Goal: Task Accomplishment & Management: Complete application form

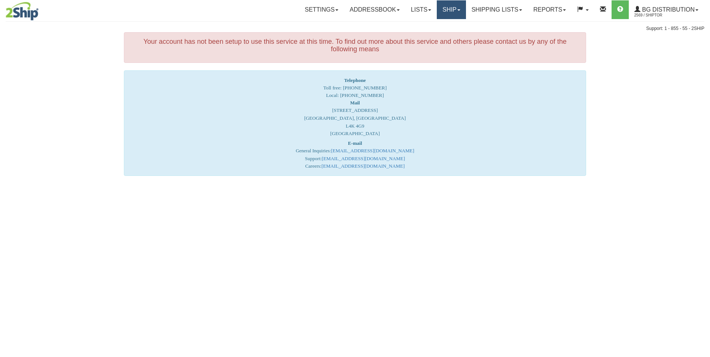
click at [437, 6] on link "Ship" at bounding box center [451, 9] width 29 height 19
click at [426, 23] on link "Ship Screen" at bounding box center [435, 26] width 59 height 10
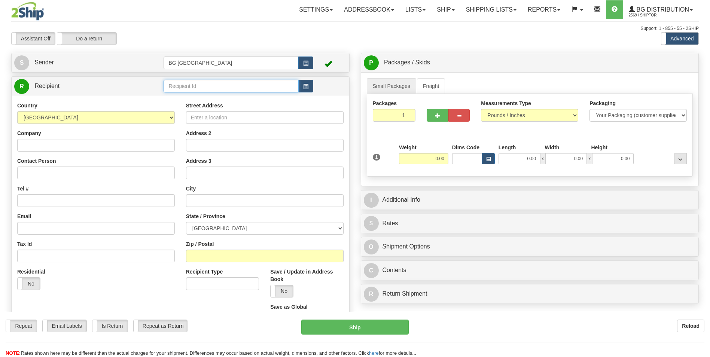
click at [186, 83] on input "text" at bounding box center [231, 86] width 135 height 13
click at [183, 100] on div "60643" at bounding box center [230, 98] width 128 height 8
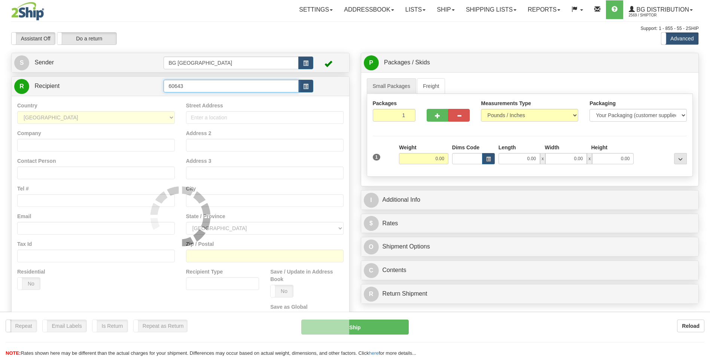
type input "60643"
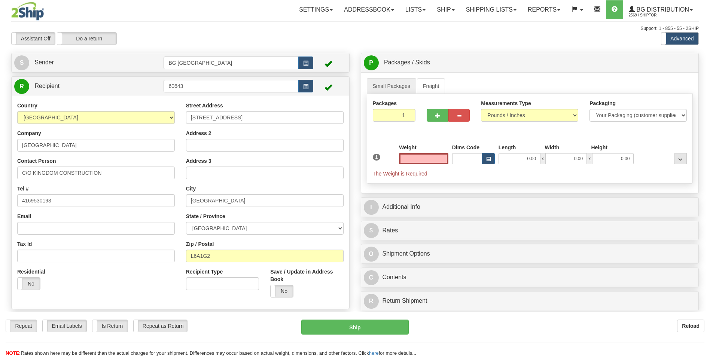
type input "0.00"
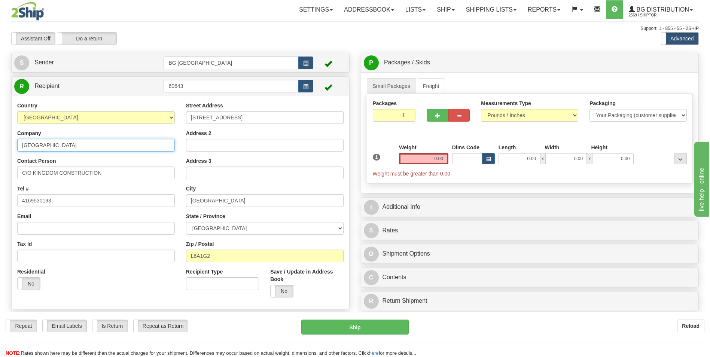
click at [93, 145] on input "[GEOGRAPHIC_DATA]" at bounding box center [96, 145] width 158 height 13
paste input "[GEOGRAPHIC_DATA]"
type input "[GEOGRAPHIC_DATA]"
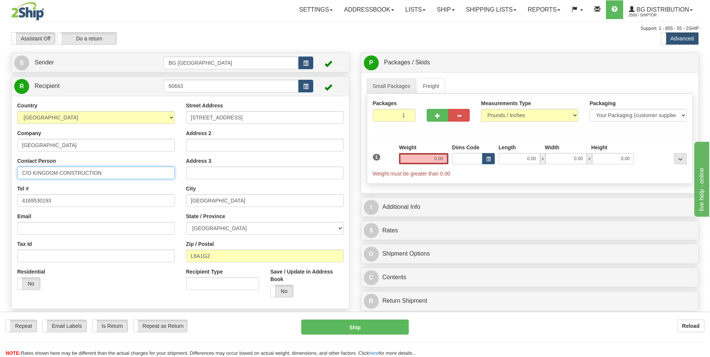
click at [107, 167] on input "C/O KINGDOM CONSTRUCTION" at bounding box center [96, 173] width 158 height 13
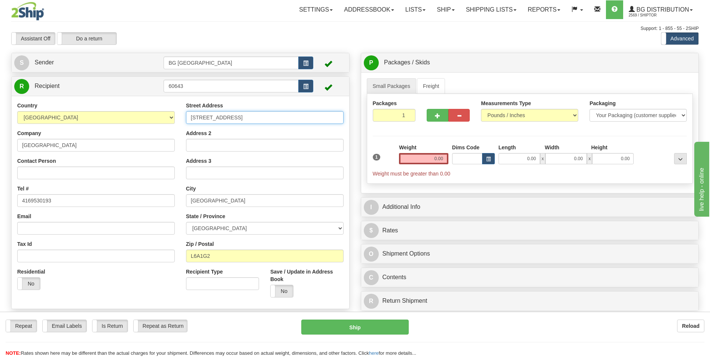
click at [272, 115] on input "[STREET_ADDRESS]" at bounding box center [265, 117] width 158 height 13
paste input "[STREET_ADDRESS]"
type input "[STREET_ADDRESS]"
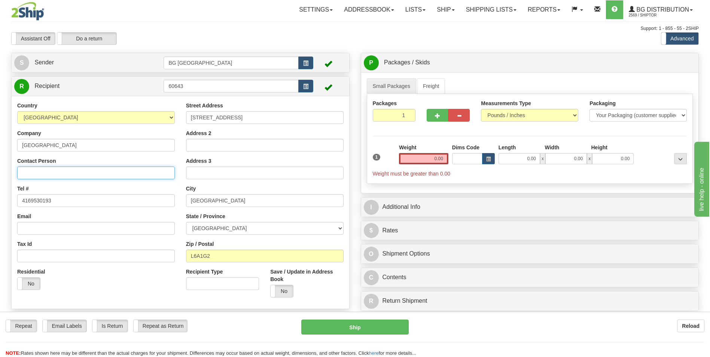
click at [83, 170] on input "Contact Person" at bounding box center [96, 173] width 158 height 13
paste input "ATTN:[PERSON_NAME]"
type input "ATTN:[PERSON_NAME]"
click at [99, 201] on input "4169530193" at bounding box center [96, 200] width 158 height 13
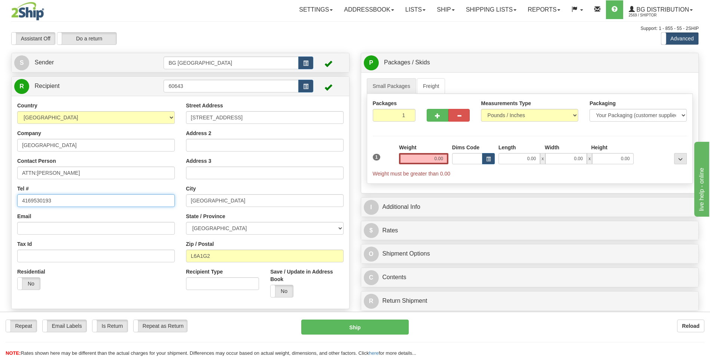
click at [99, 201] on input "4169530193" at bounding box center [96, 200] width 158 height 13
paste input "[PHONE_NUMBER]"
type input "[PHONE_NUMBER]"
click at [212, 254] on input "L6A1G2" at bounding box center [265, 256] width 158 height 13
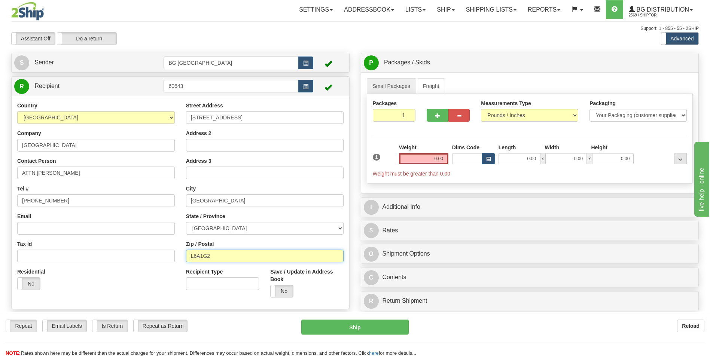
click at [212, 254] on input "L6A1G2" at bounding box center [265, 256] width 158 height 13
paste input "M5H 1A1"
type input "M5H 1A1"
click at [241, 205] on input "[GEOGRAPHIC_DATA]" at bounding box center [265, 200] width 158 height 13
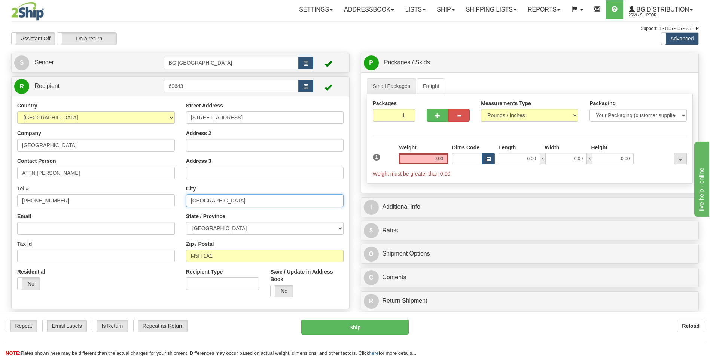
click at [241, 205] on input "[GEOGRAPHIC_DATA]" at bounding box center [265, 200] width 158 height 13
paste input "[GEOGRAPHIC_DATA]"
type input "[GEOGRAPHIC_DATA]"
click at [408, 160] on input "0.00" at bounding box center [423, 158] width 49 height 11
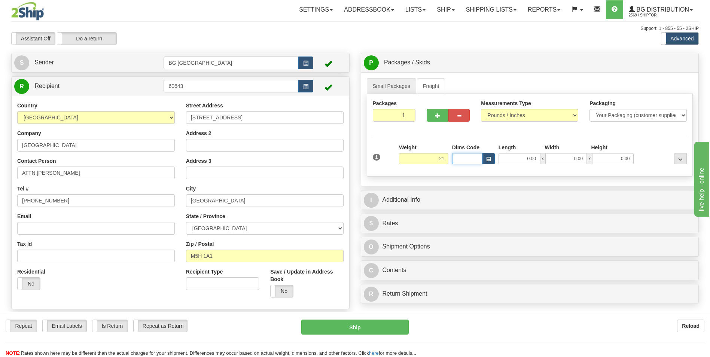
type input "21.00"
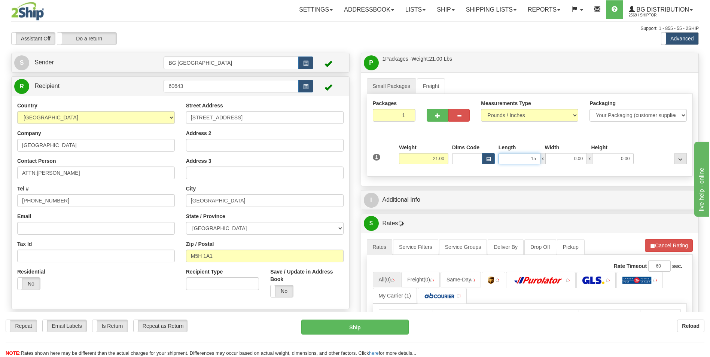
type input "15.00"
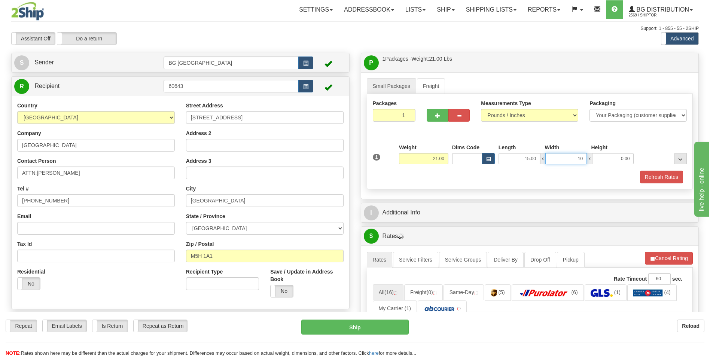
type input "10.00"
type input "8.00"
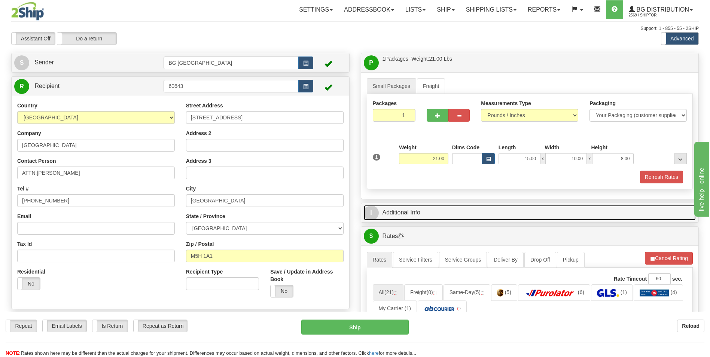
click at [433, 214] on link "I Additional Info" at bounding box center [530, 212] width 332 height 15
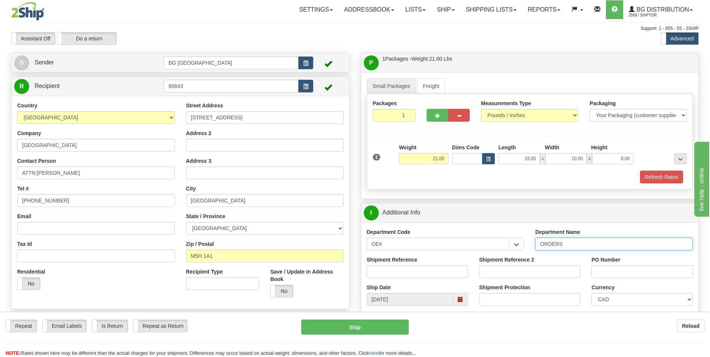
click at [583, 247] on input "ORDERS" at bounding box center [614, 244] width 158 height 13
type input "70182217-00"
click at [621, 271] on input "PO Number" at bounding box center [641, 271] width 101 height 13
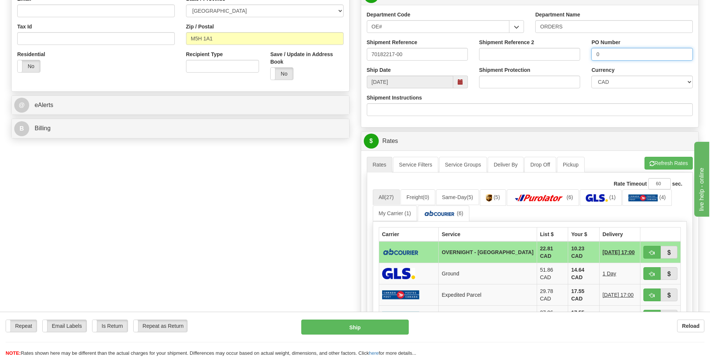
scroll to position [225, 0]
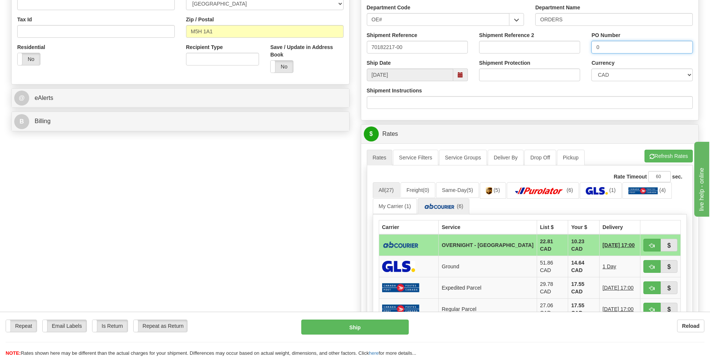
type input "0"
click at [442, 205] on img at bounding box center [440, 206] width 32 height 7
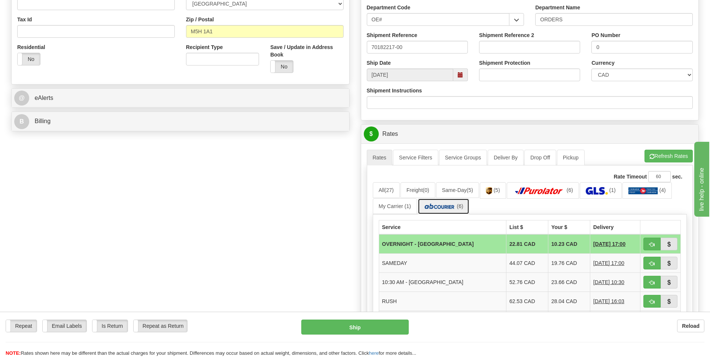
scroll to position [262, 0]
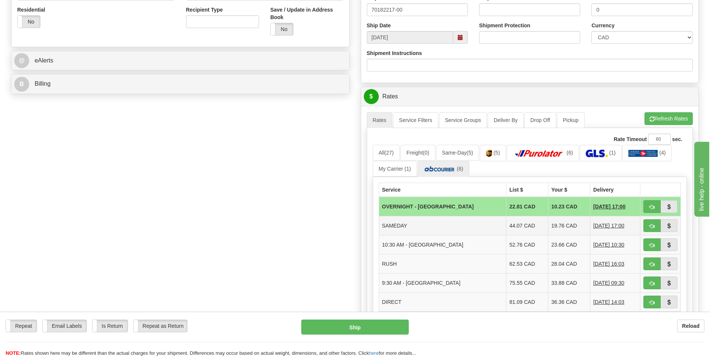
click at [552, 225] on td "19.76 CAD" at bounding box center [569, 225] width 42 height 19
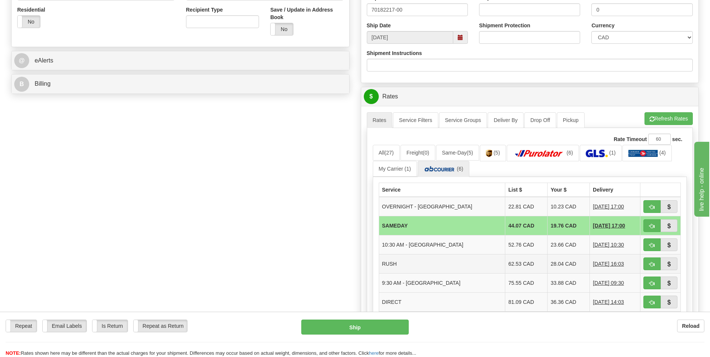
click at [552, 262] on td "28.04 CAD" at bounding box center [569, 264] width 42 height 19
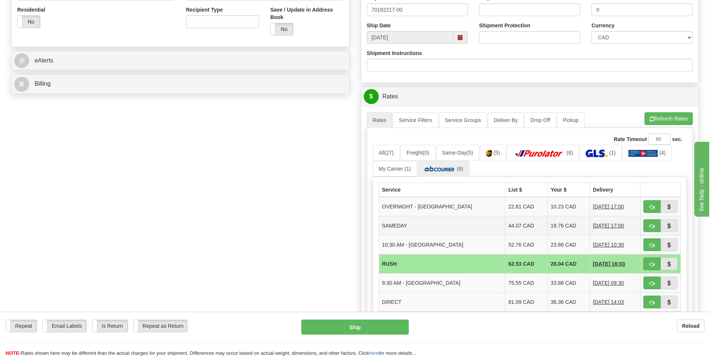
click at [548, 226] on td "19.76 CAD" at bounding box center [569, 225] width 42 height 19
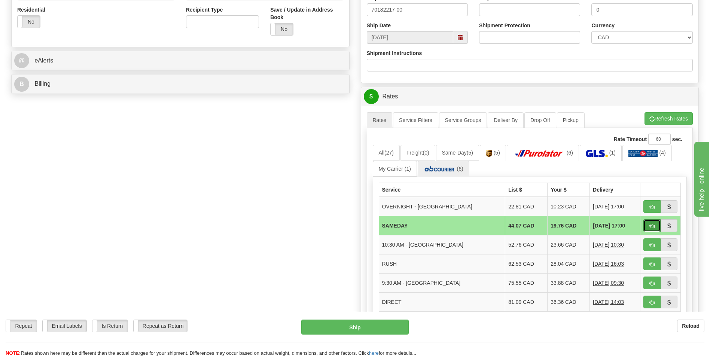
click at [646, 222] on button "button" at bounding box center [651, 225] width 17 height 13
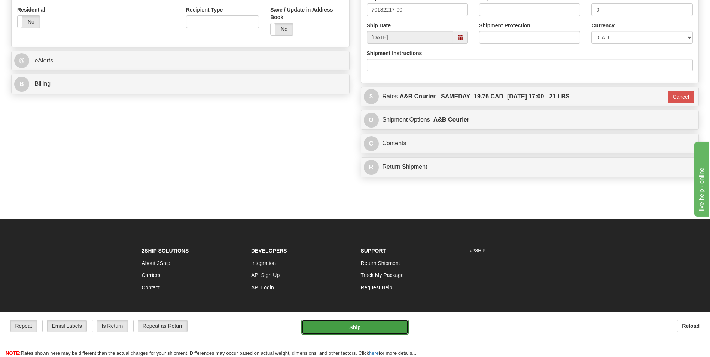
click at [407, 325] on button "Ship" at bounding box center [354, 327] width 107 height 15
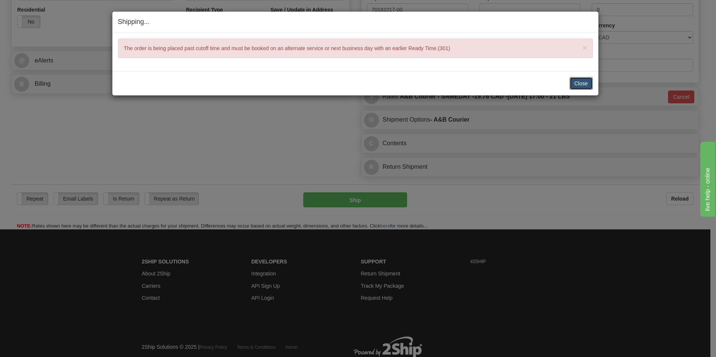
click at [581, 84] on button "Close" at bounding box center [580, 83] width 23 height 13
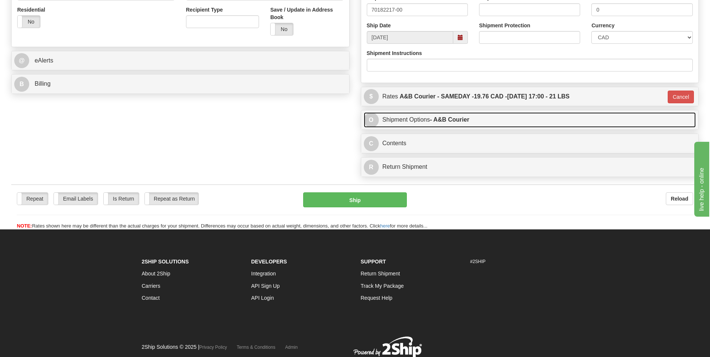
click at [464, 122] on strong "- A&B Courier" at bounding box center [449, 119] width 39 height 6
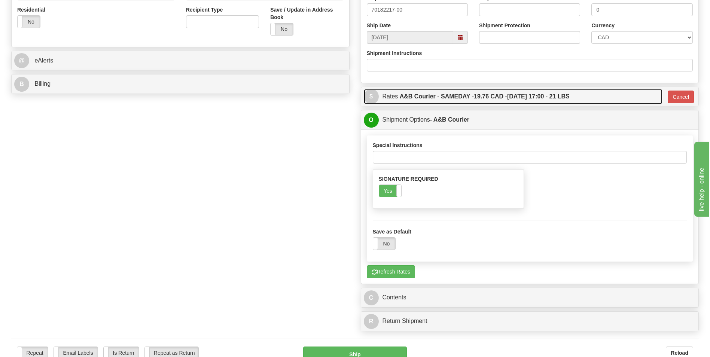
click at [550, 98] on label "A&B Courier - SAMEDAY - 19.76 CAD - [DATE] 17:00 - 21 LBS" at bounding box center [485, 96] width 170 height 15
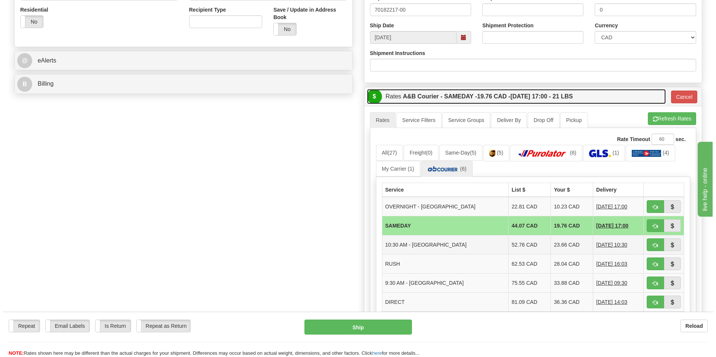
scroll to position [299, 0]
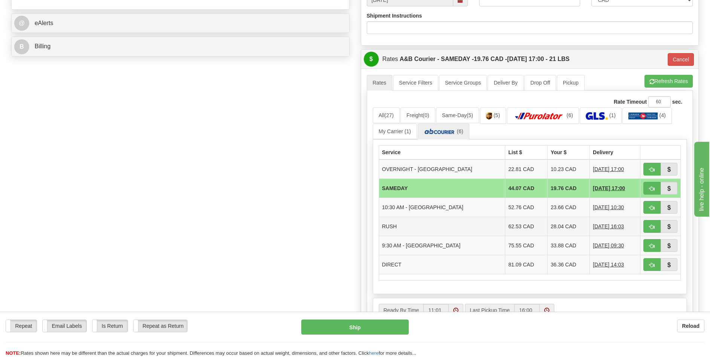
click at [551, 225] on td "28.04 CAD" at bounding box center [569, 226] width 42 height 19
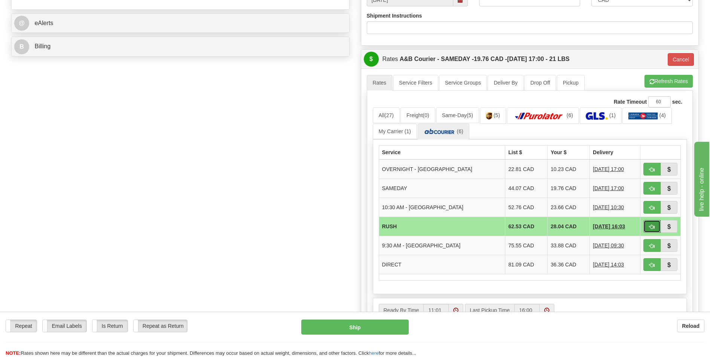
click at [651, 226] on span "button" at bounding box center [651, 227] width 5 height 5
type input "2"
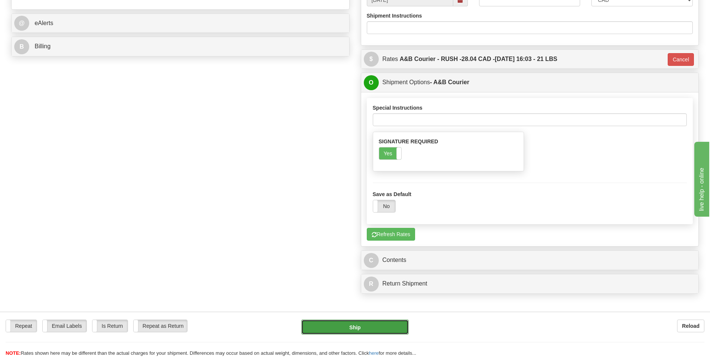
click at [370, 324] on button "Ship" at bounding box center [354, 327] width 107 height 15
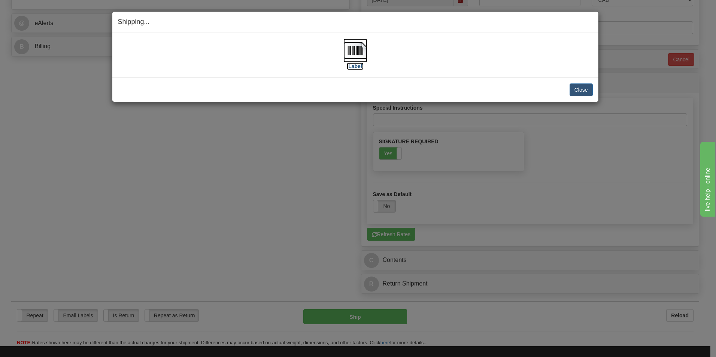
click at [359, 48] on img at bounding box center [355, 51] width 24 height 24
click at [589, 85] on button "Close" at bounding box center [580, 89] width 23 height 13
click at [577, 92] on button "Close" at bounding box center [580, 89] width 23 height 13
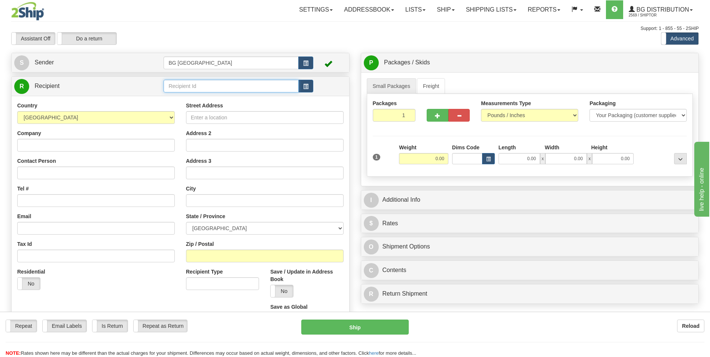
click at [186, 85] on input "text" at bounding box center [231, 86] width 135 height 13
click at [183, 99] on div "60682" at bounding box center [230, 98] width 128 height 8
type input "60682"
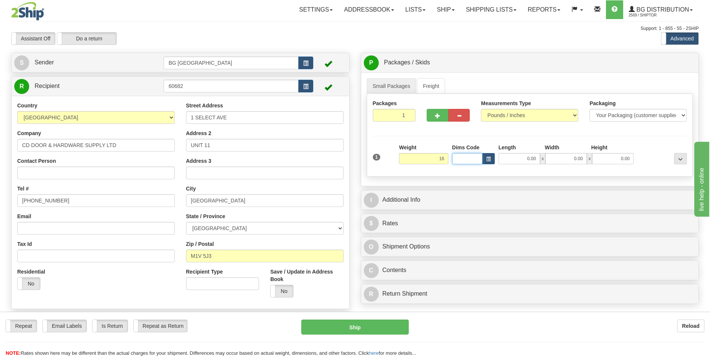
type input "16.00"
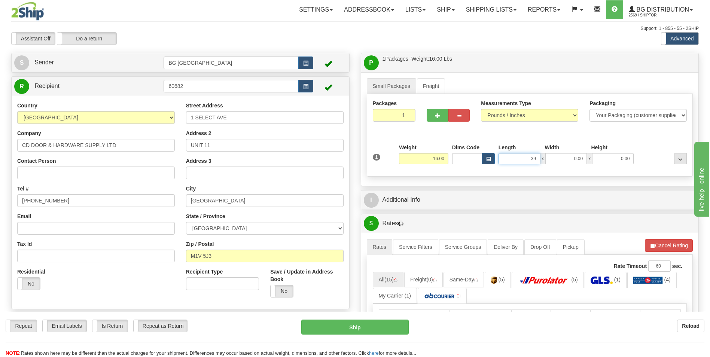
type input "39.00"
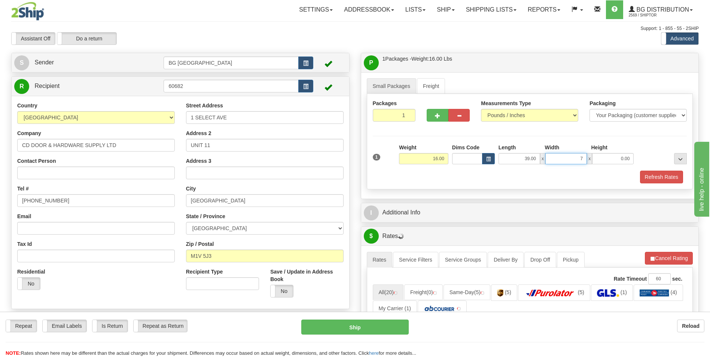
type input "7.00"
type input "4.00"
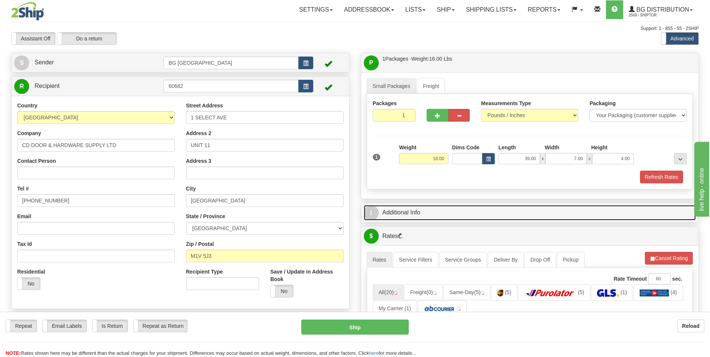
click at [398, 209] on link "I Additional Info" at bounding box center [530, 212] width 332 height 15
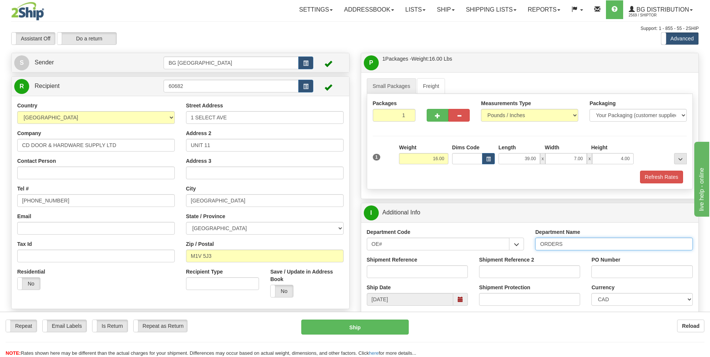
click at [574, 246] on input "ORDERS" at bounding box center [614, 244] width 158 height 13
type input "70181093-04"
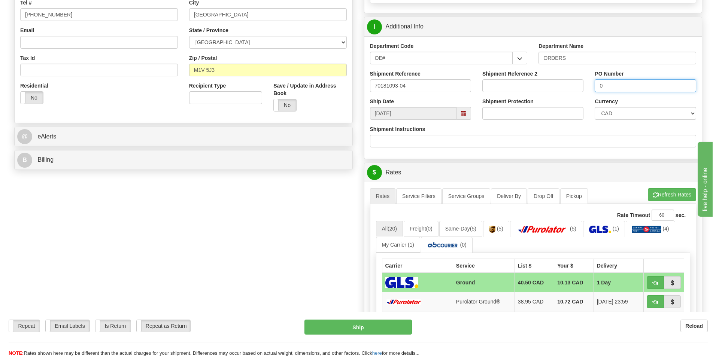
scroll to position [187, 0]
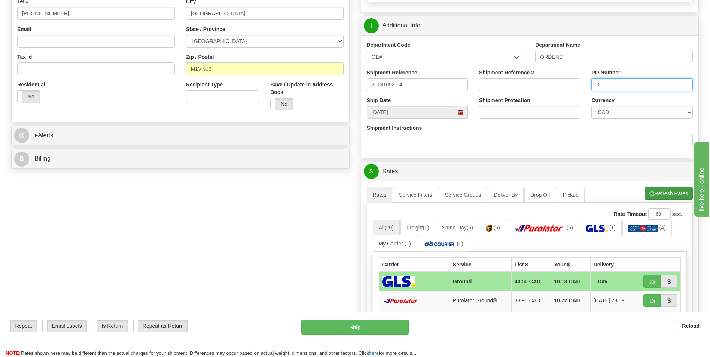
type input "0"
click at [663, 191] on button "Refresh Rates" at bounding box center [669, 193] width 48 height 13
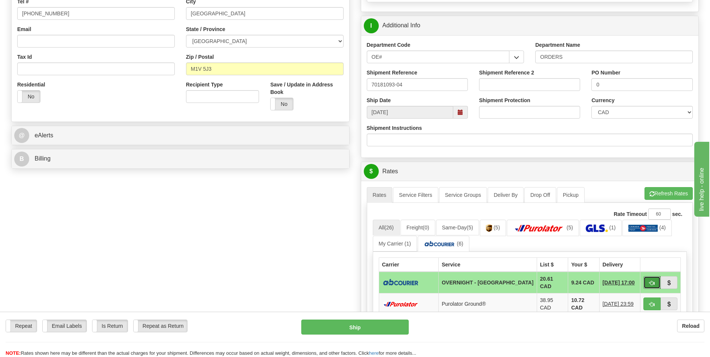
click at [648, 280] on button "button" at bounding box center [651, 282] width 17 height 13
type input "4"
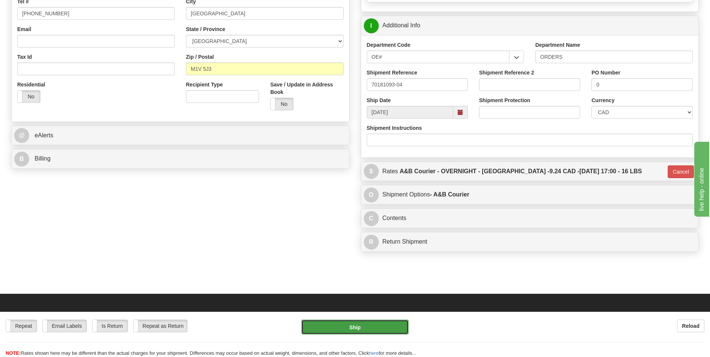
click at [381, 323] on button "Ship" at bounding box center [354, 327] width 107 height 15
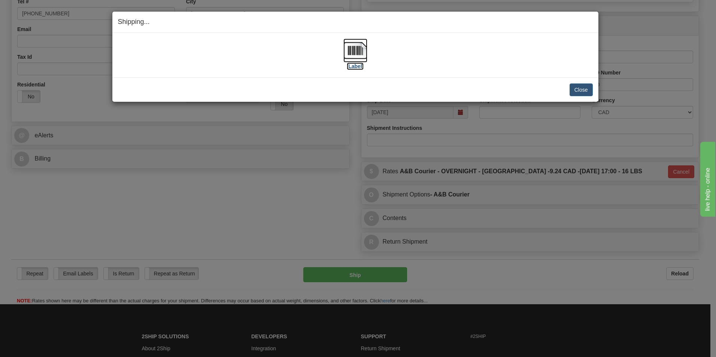
click at [359, 56] on img at bounding box center [355, 51] width 24 height 24
click at [575, 91] on button "Close" at bounding box center [580, 89] width 23 height 13
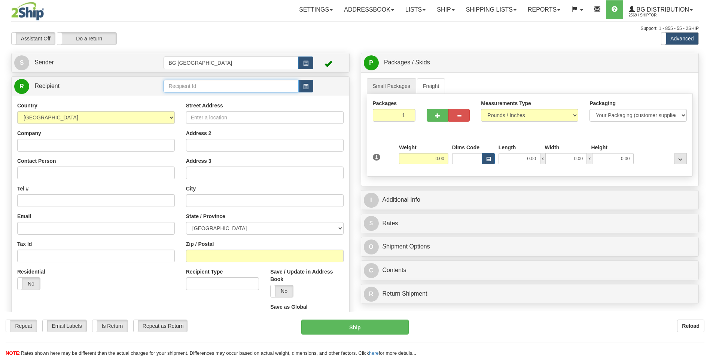
click at [192, 90] on input "text" at bounding box center [231, 86] width 135 height 13
click at [177, 102] on li "60020" at bounding box center [231, 98] width 134 height 10
type input "60020"
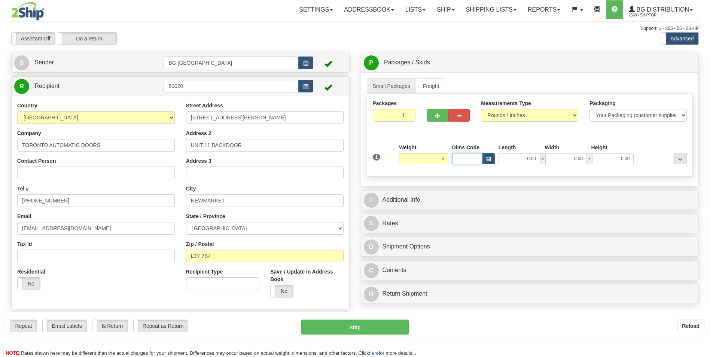
type input "5.00"
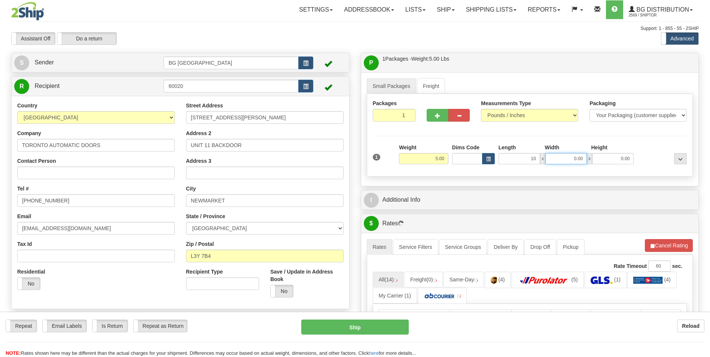
type input "10.00"
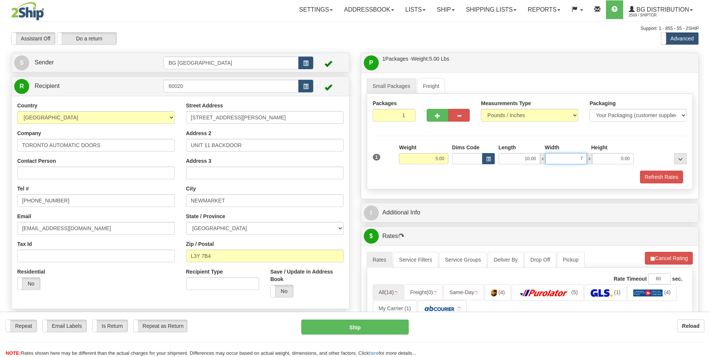
type input "7.00"
type input "5.00"
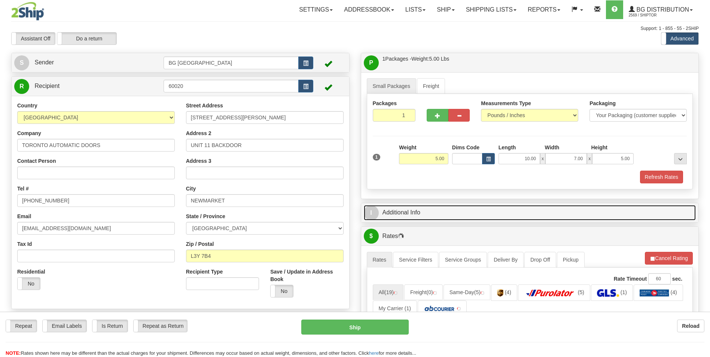
click at [414, 211] on link "I Additional Info" at bounding box center [530, 212] width 332 height 15
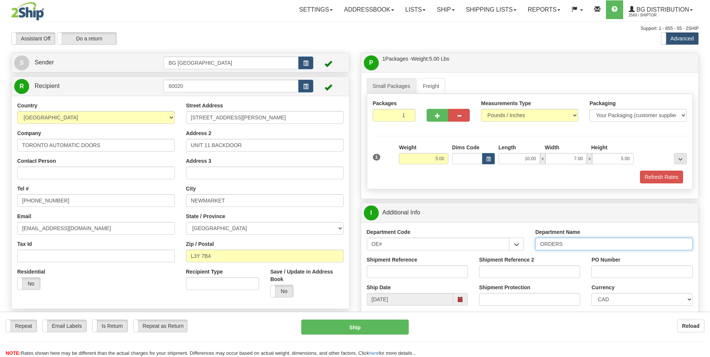
click at [590, 246] on input "ORDERS" at bounding box center [614, 244] width 158 height 13
type input "70182766-02"
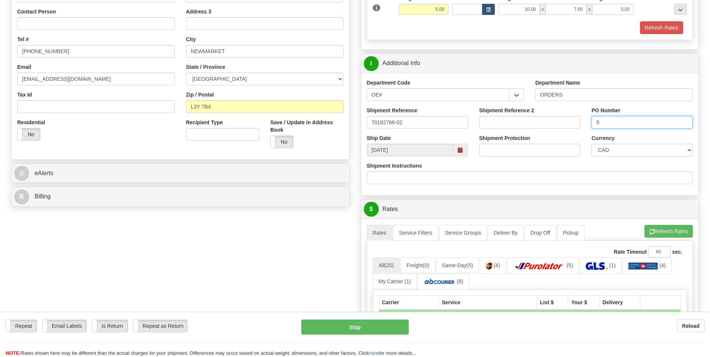
scroll to position [150, 0]
type input "0"
click at [651, 233] on span "button" at bounding box center [651, 231] width 5 height 5
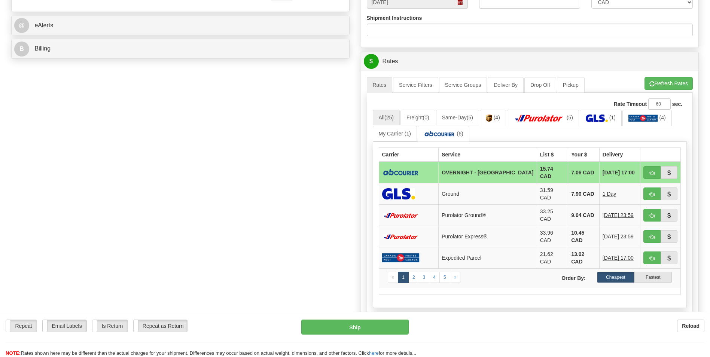
scroll to position [299, 0]
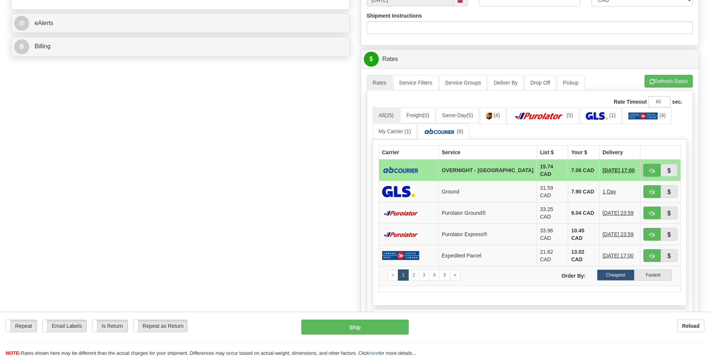
click at [568, 172] on td "7.06 CAD" at bounding box center [583, 170] width 31 height 22
click at [648, 165] on button "button" at bounding box center [651, 170] width 17 height 13
type input "4"
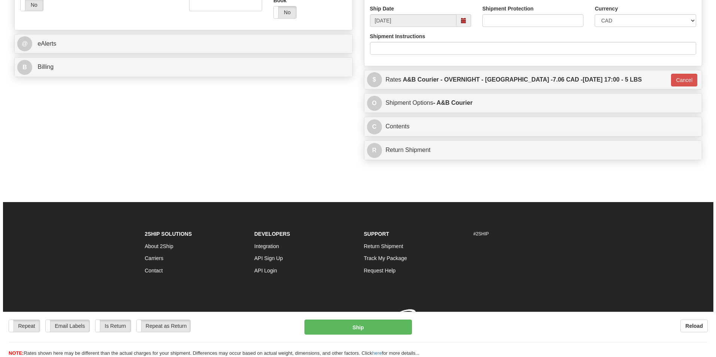
scroll to position [290, 0]
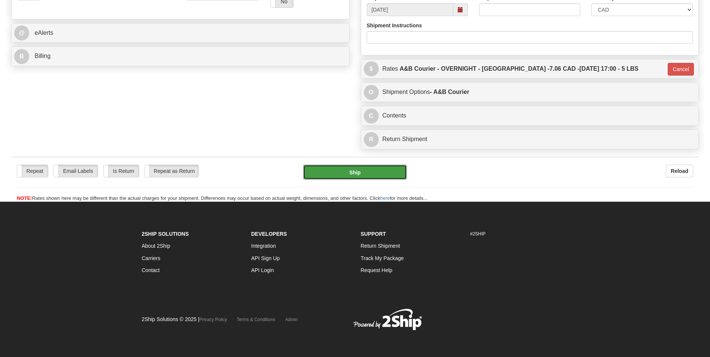
click at [359, 167] on button "Ship" at bounding box center [354, 172] width 103 height 15
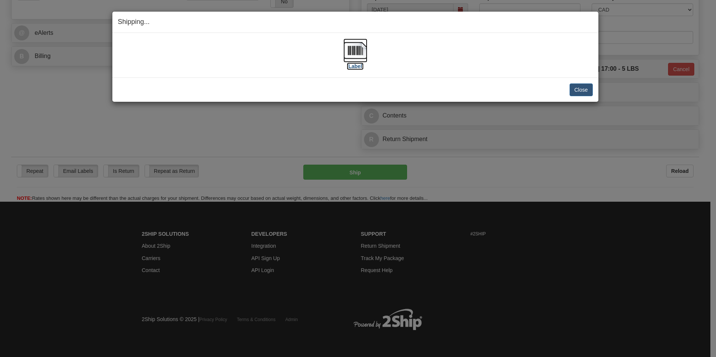
click at [360, 49] on img at bounding box center [355, 51] width 24 height 24
